Goal: Communication & Community: Participate in discussion

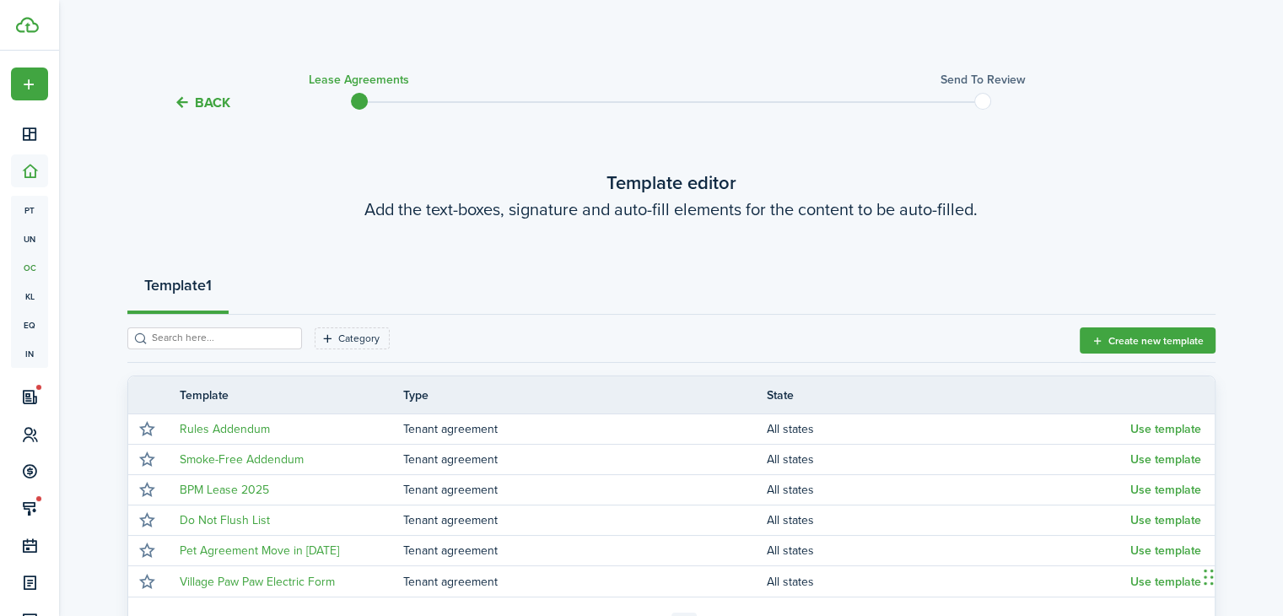
click at [218, 94] on button "Back" at bounding box center [202, 103] width 57 height 18
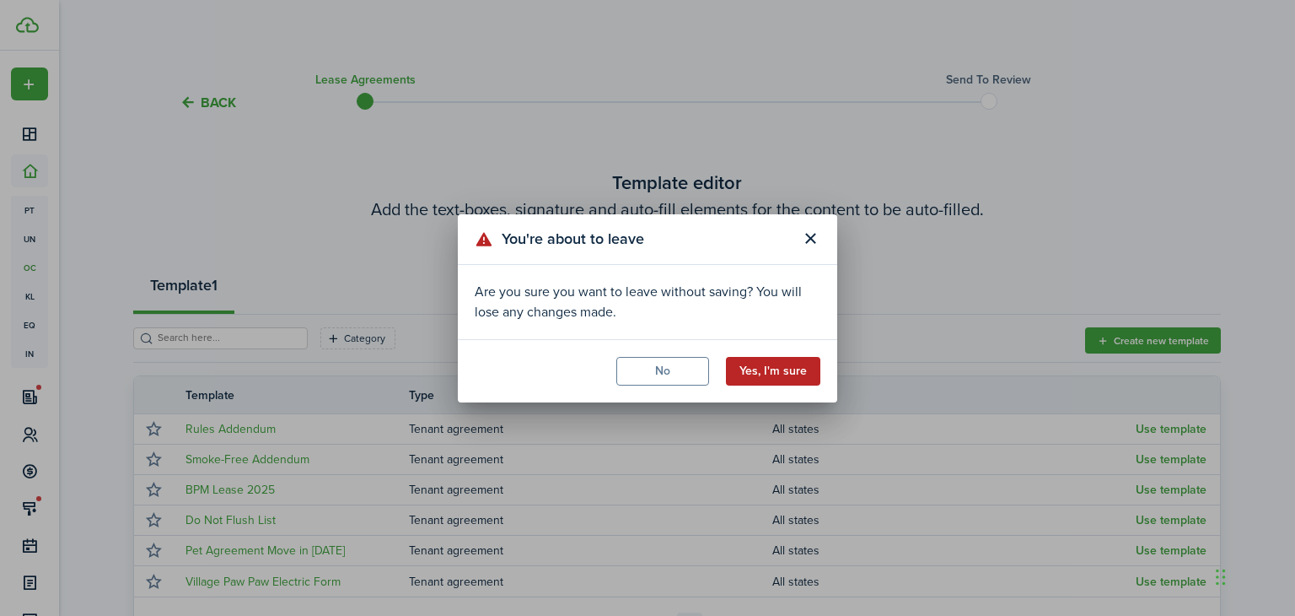
click at [780, 373] on button "Yes, I'm sure" at bounding box center [773, 371] width 94 height 29
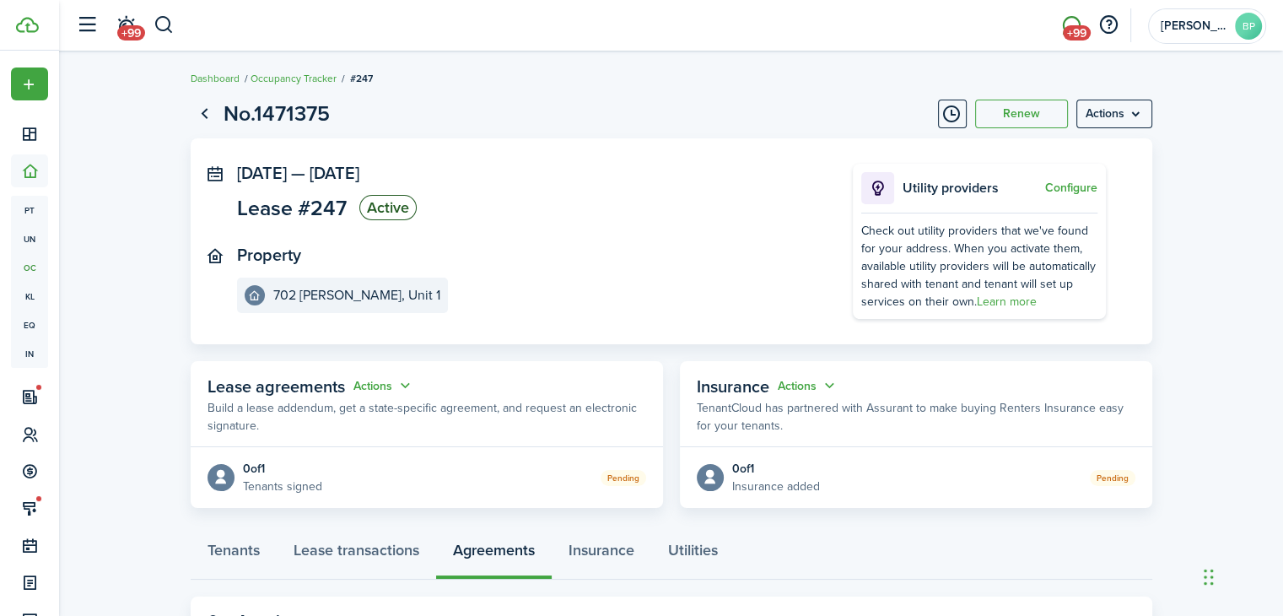
click at [1069, 19] on link "+99" at bounding box center [1071, 25] width 32 height 43
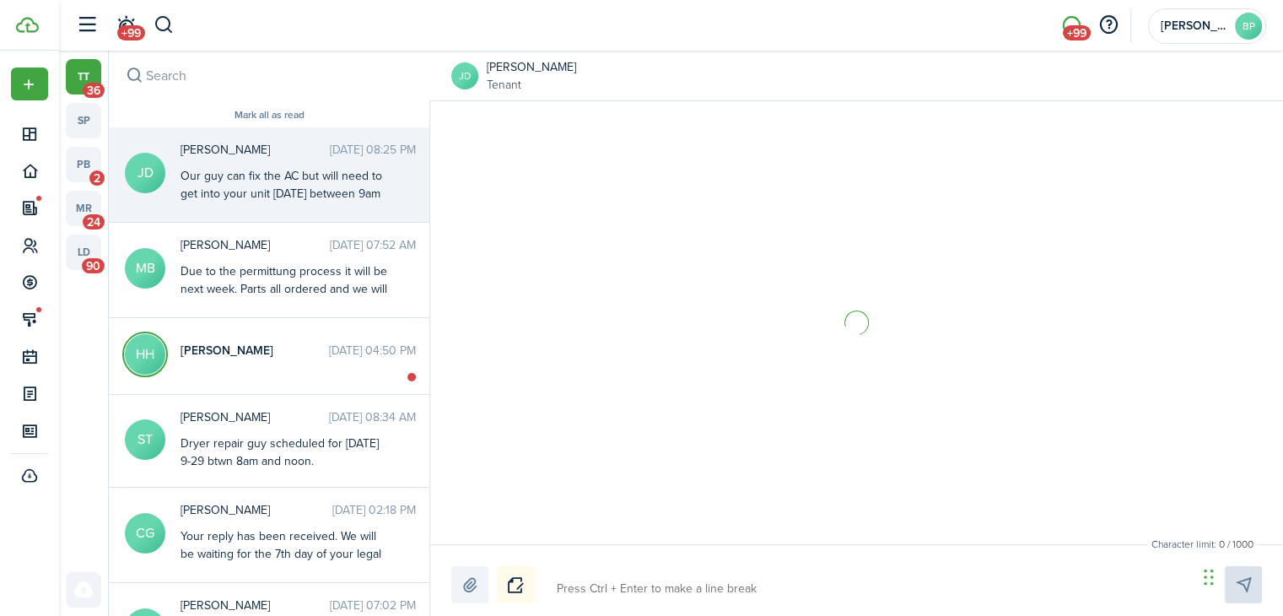
scroll to position [744, 0]
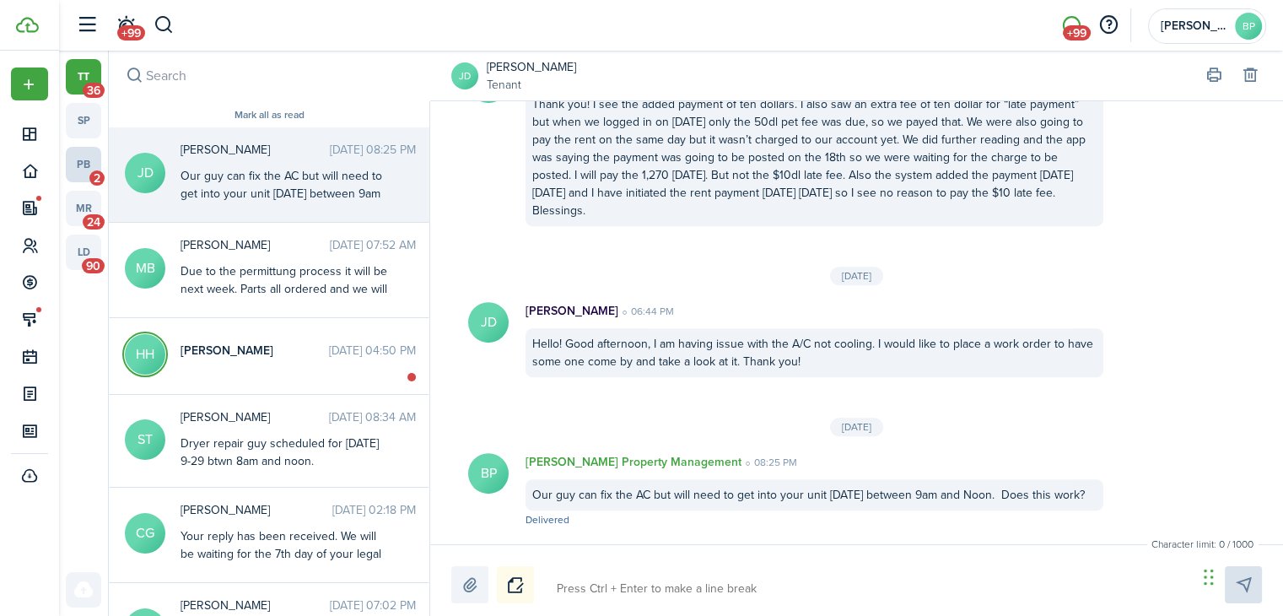
click at [83, 163] on link "pb 2" at bounding box center [83, 164] width 35 height 35
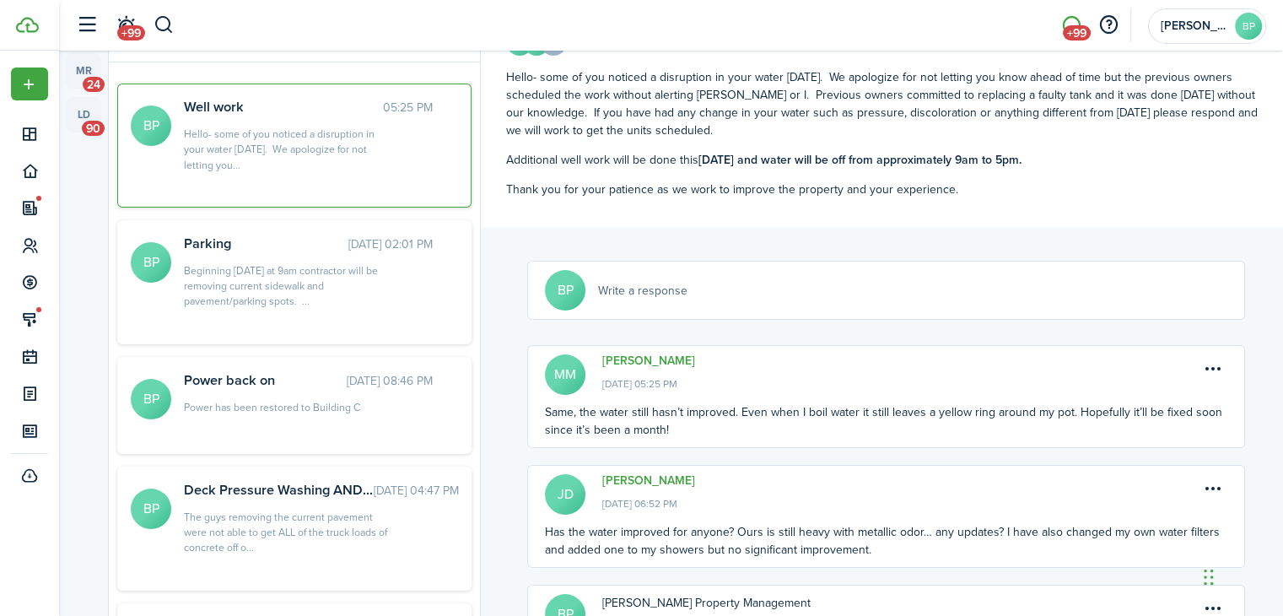
scroll to position [169, 0]
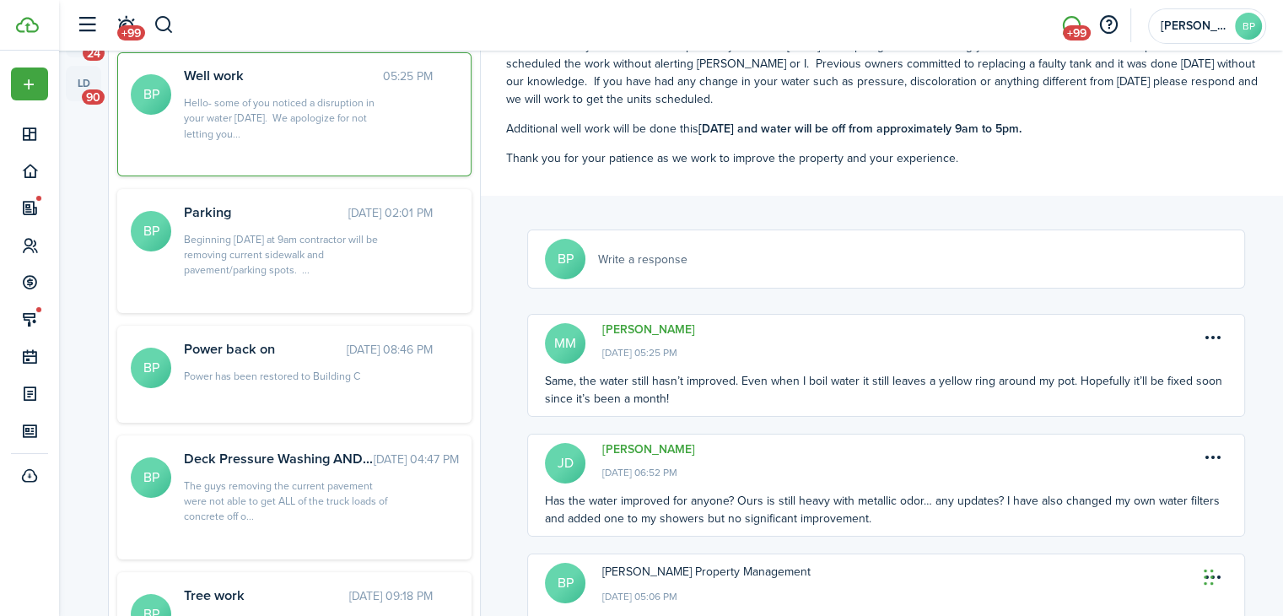
click at [793, 256] on div "BP Write a response" at bounding box center [886, 259] width 682 height 40
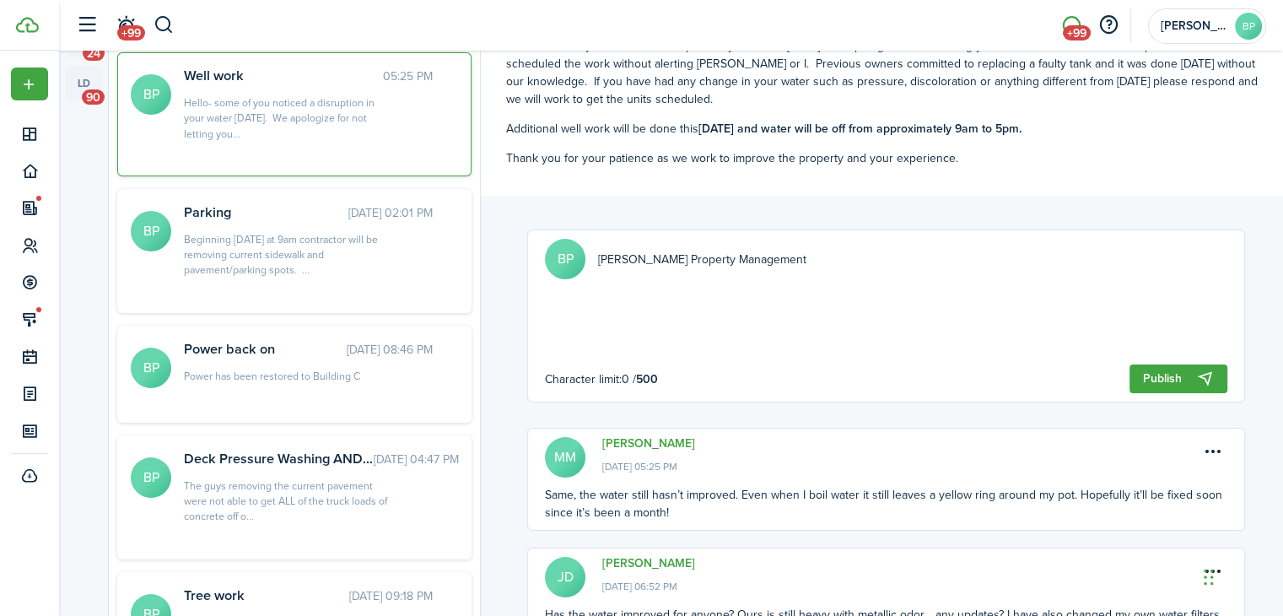
scroll to position [178, 0]
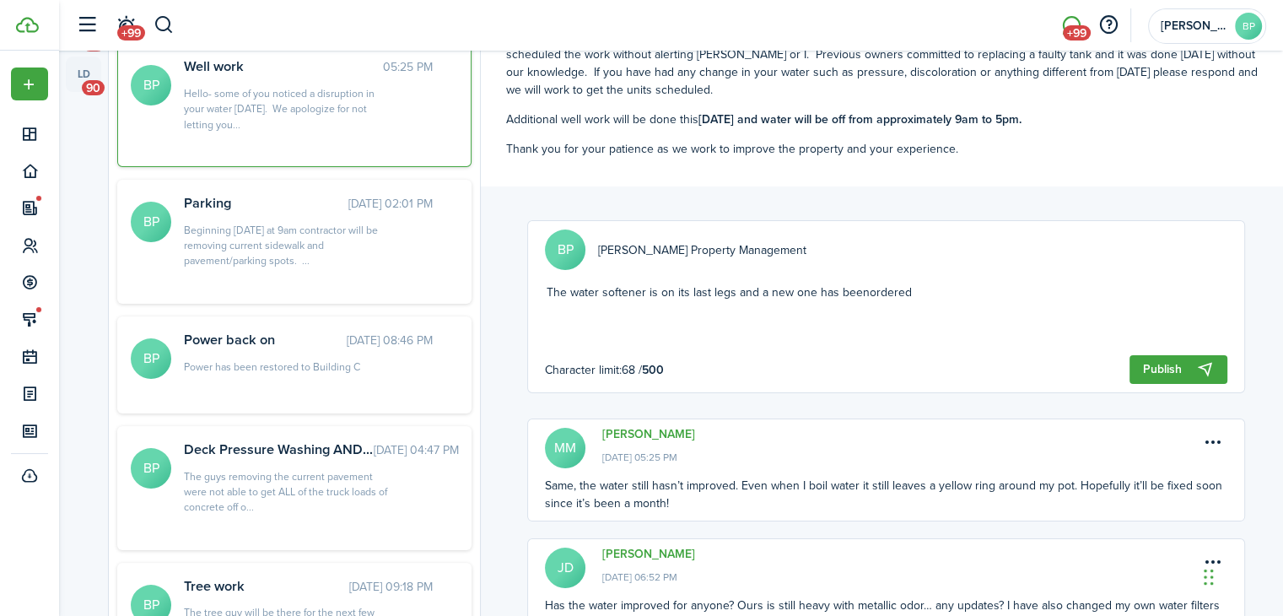
click at [864, 291] on textarea "The water softener is on its last legs and a new one has beenordered" at bounding box center [886, 308] width 682 height 51
type textarea "The water softener is on its last legs and a new one has been ordered"
click at [1159, 370] on button "Publish" at bounding box center [1178, 369] width 98 height 29
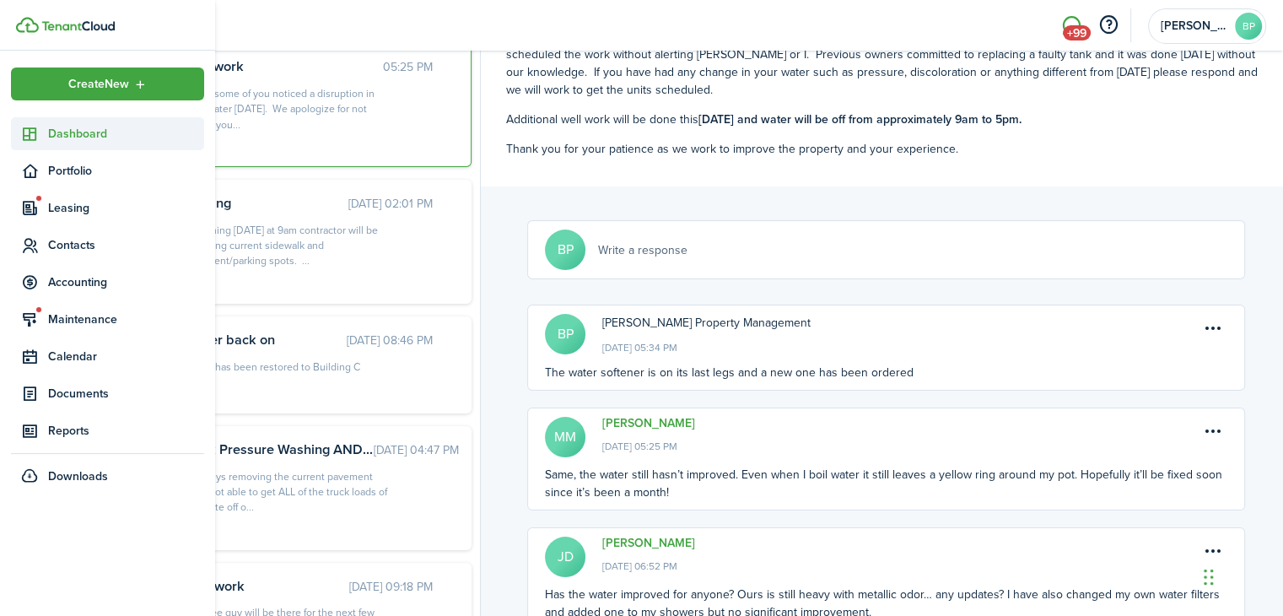
click at [61, 135] on span "Dashboard" at bounding box center [126, 134] width 156 height 18
